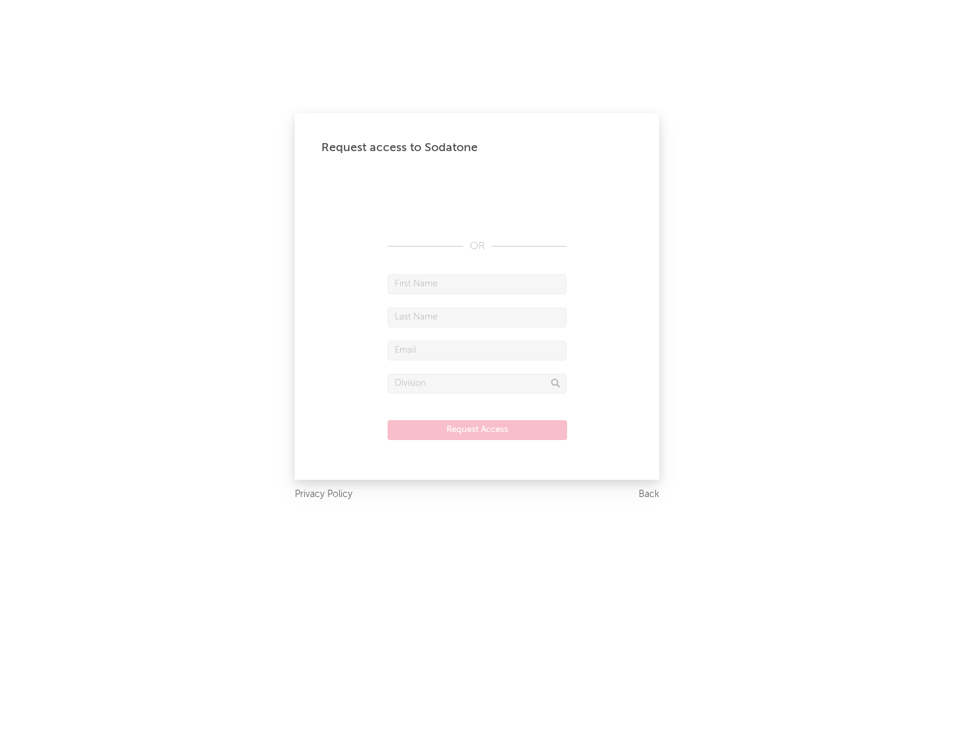
click at [477, 284] on input "text" at bounding box center [477, 284] width 179 height 20
type input "[PERSON_NAME]"
click at [477, 317] on input "text" at bounding box center [477, 317] width 179 height 20
type input "[PERSON_NAME]"
click at [477, 350] on input "text" at bounding box center [477, 351] width 179 height 20
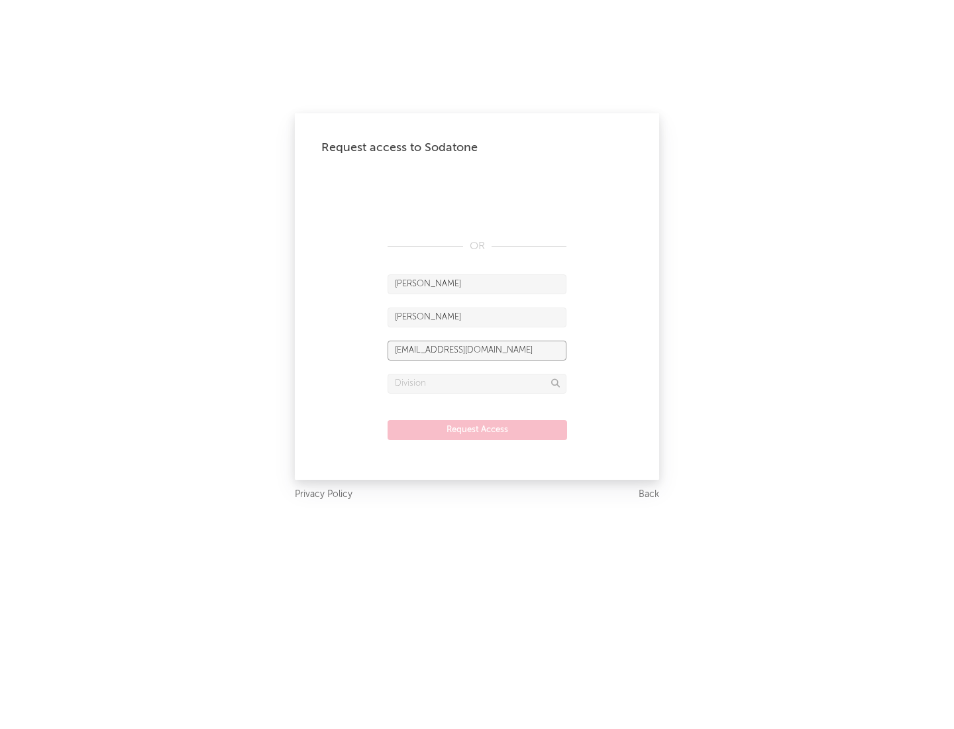
type input "[EMAIL_ADDRESS][DOMAIN_NAME]"
click at [477, 383] on input "text" at bounding box center [477, 384] width 179 height 20
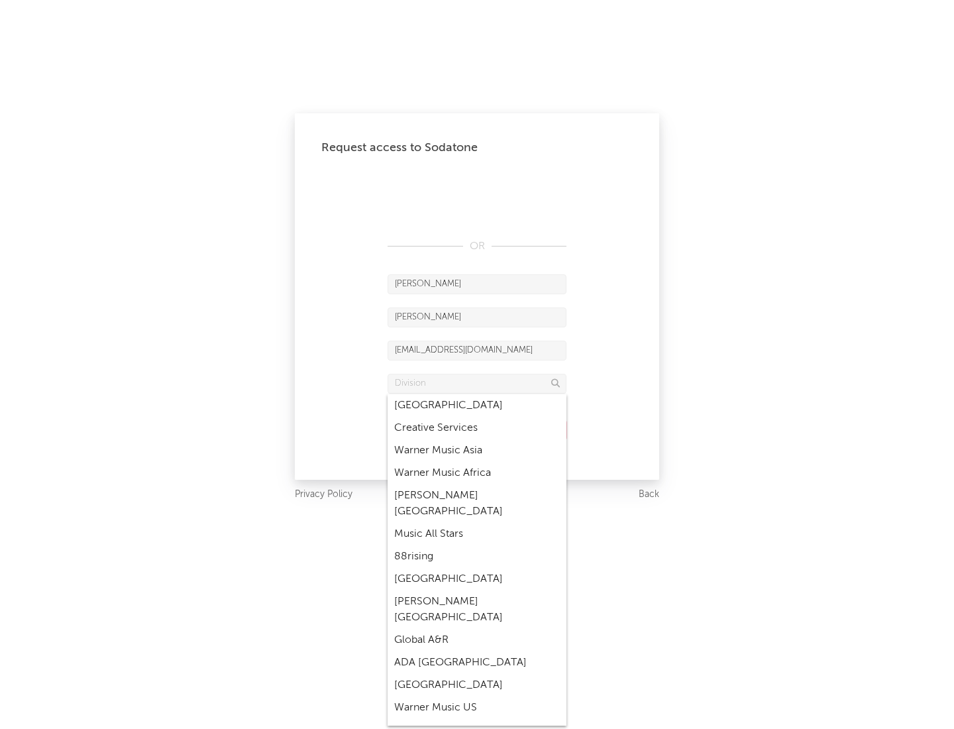
click at [477, 523] on div "Music All Stars" at bounding box center [477, 534] width 179 height 23
type input "Music All Stars"
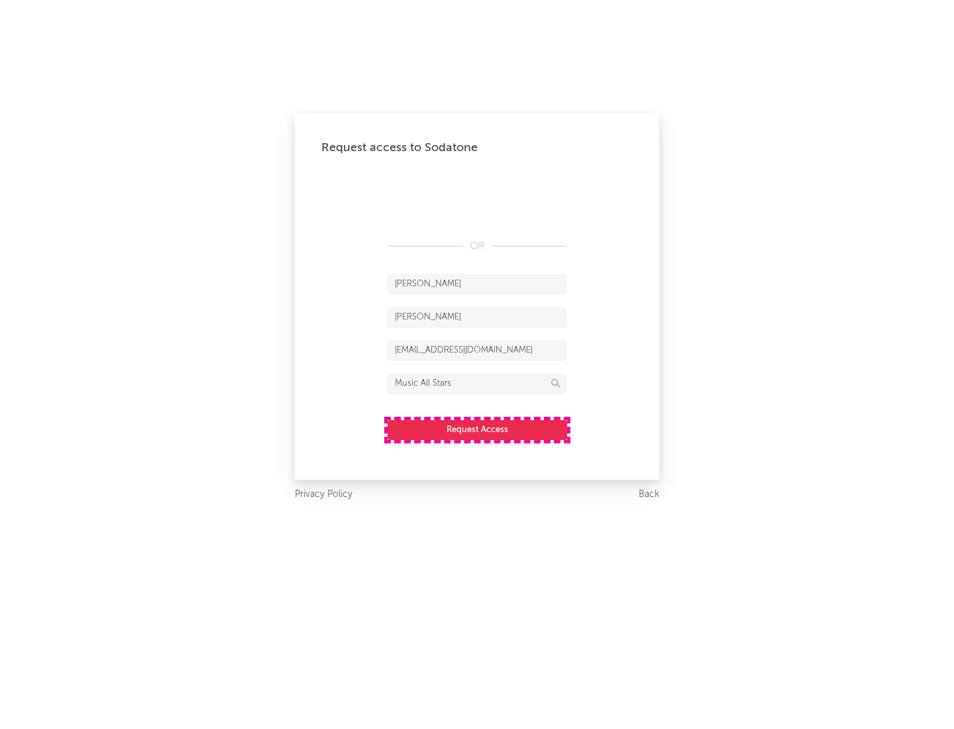
click at [477, 429] on button "Request Access" at bounding box center [478, 430] width 180 height 20
